Goal: Information Seeking & Learning: Learn about a topic

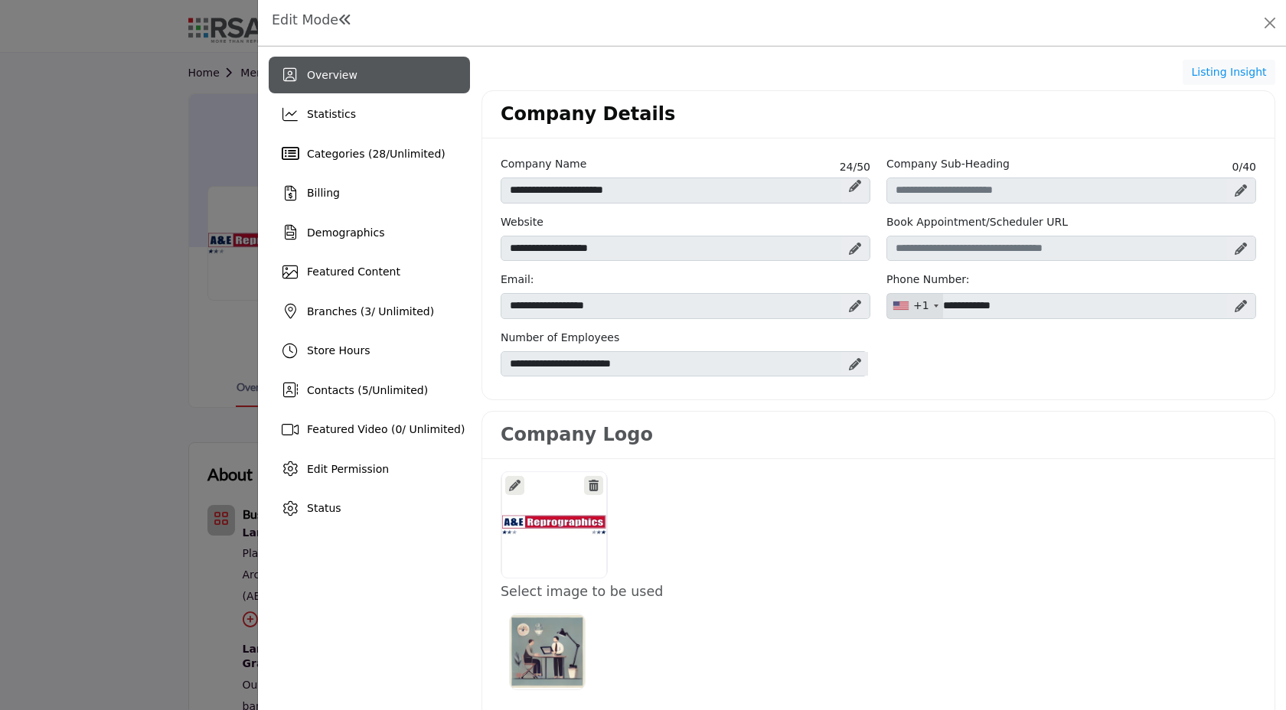
click at [138, 224] on div at bounding box center [643, 355] width 1286 height 710
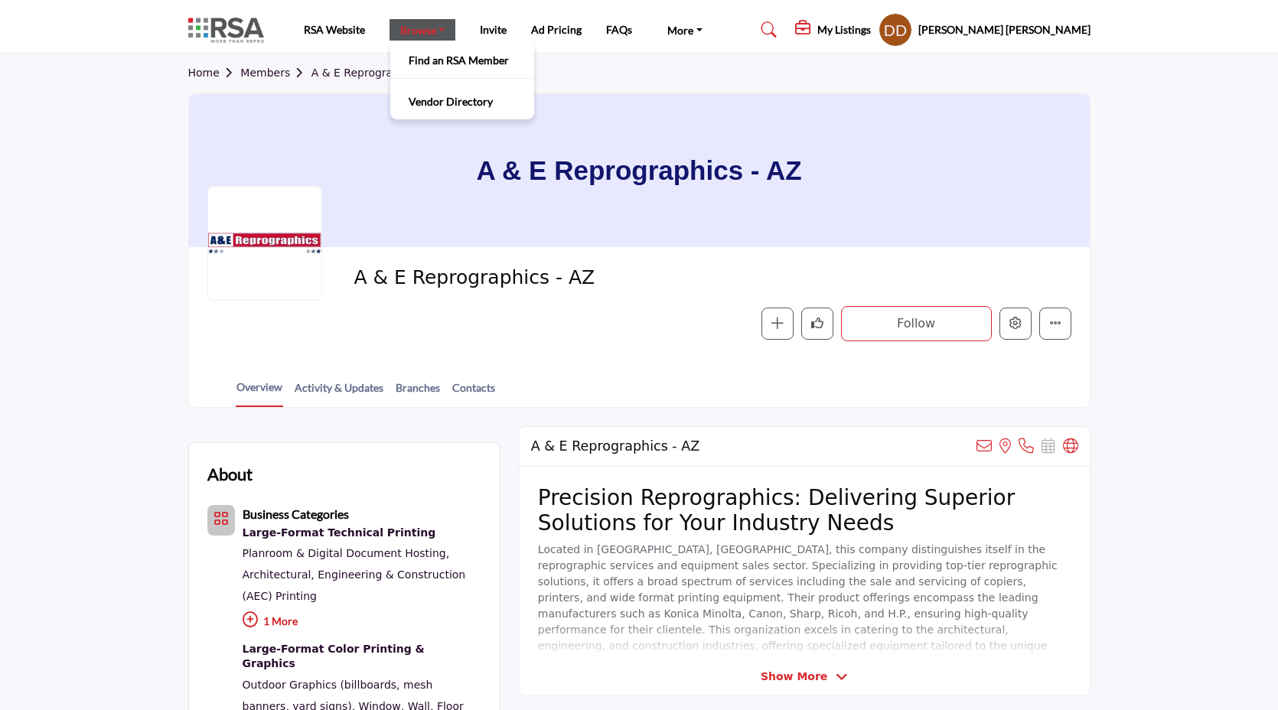
click at [418, 34] on link "Browse" at bounding box center [422, 29] width 67 height 21
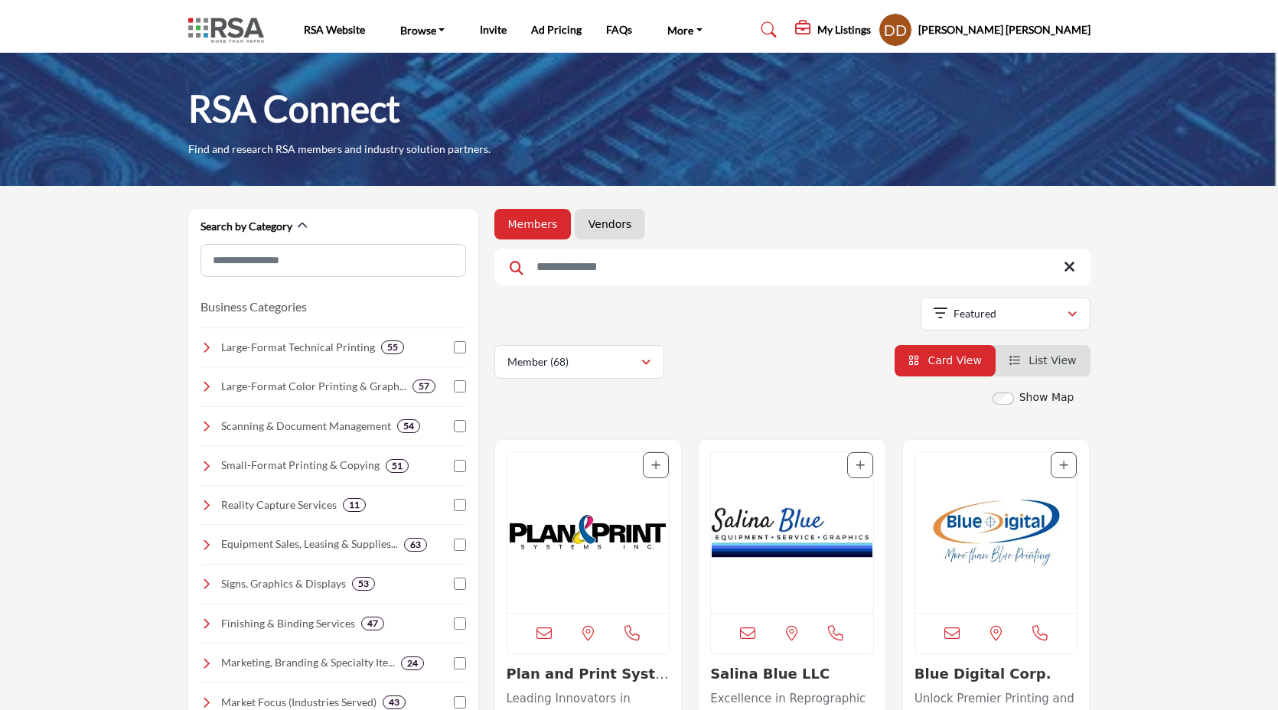
click at [232, 15] on div "RSA Website Browse Find an RSA Member" at bounding box center [639, 30] width 918 height 34
click at [602, 536] on img "Open Listing in new tab" at bounding box center [588, 532] width 162 height 161
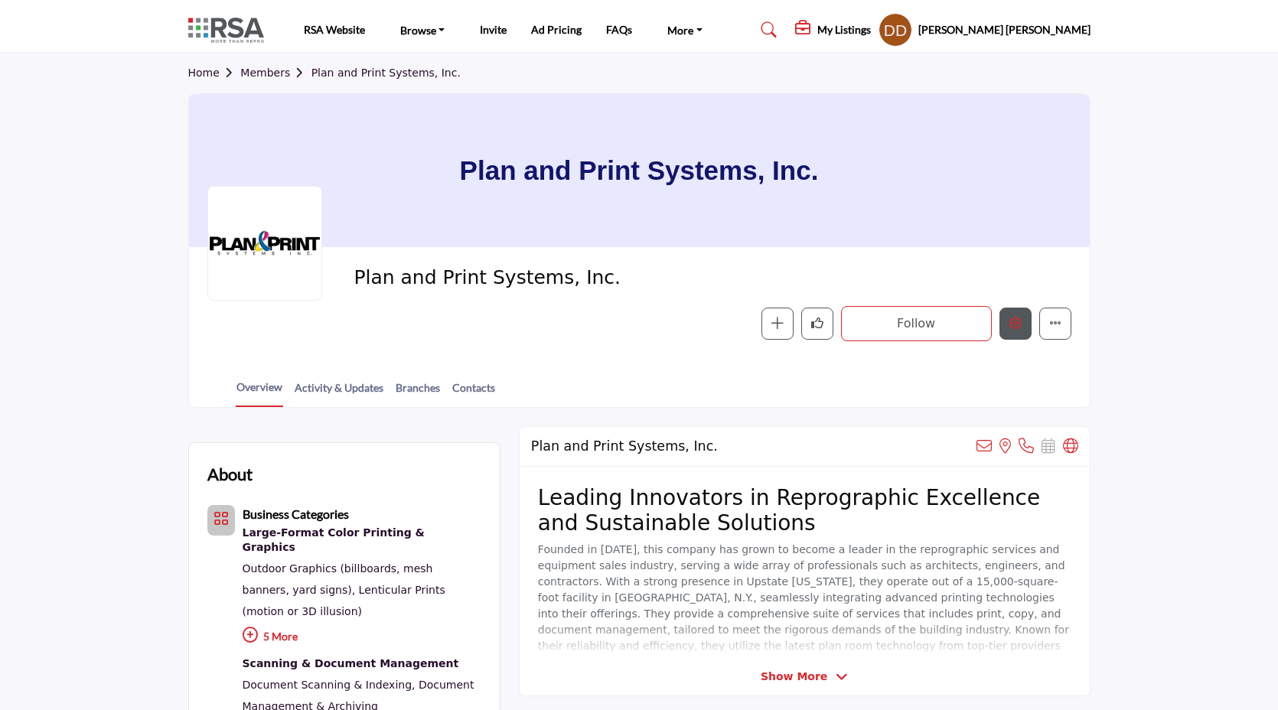
click at [1006, 327] on button "Edit company" at bounding box center [1015, 324] width 32 height 32
